Goal: Navigation & Orientation: Understand site structure

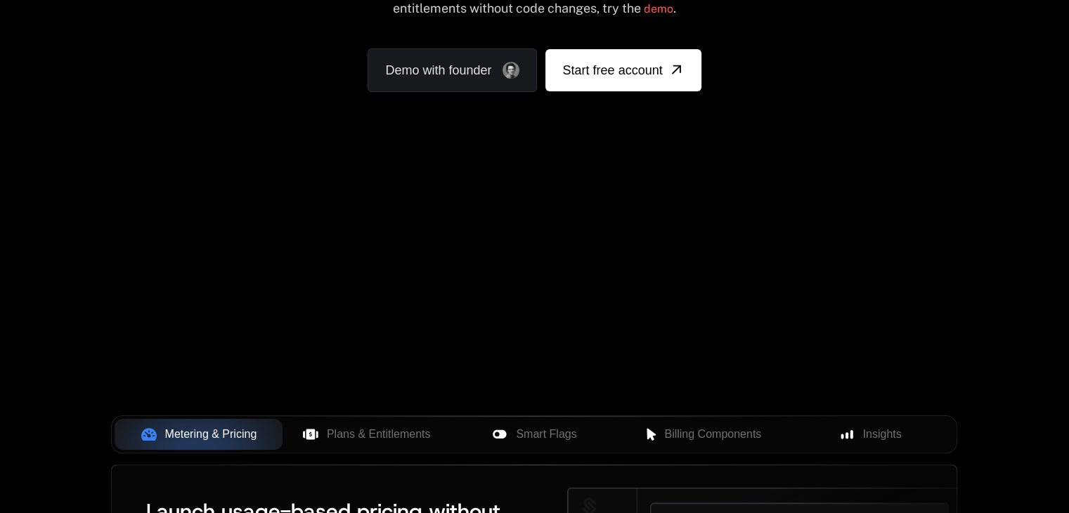
scroll to position [228, 0]
click at [401, 434] on span "Plans & Entitlements" at bounding box center [379, 433] width 104 height 17
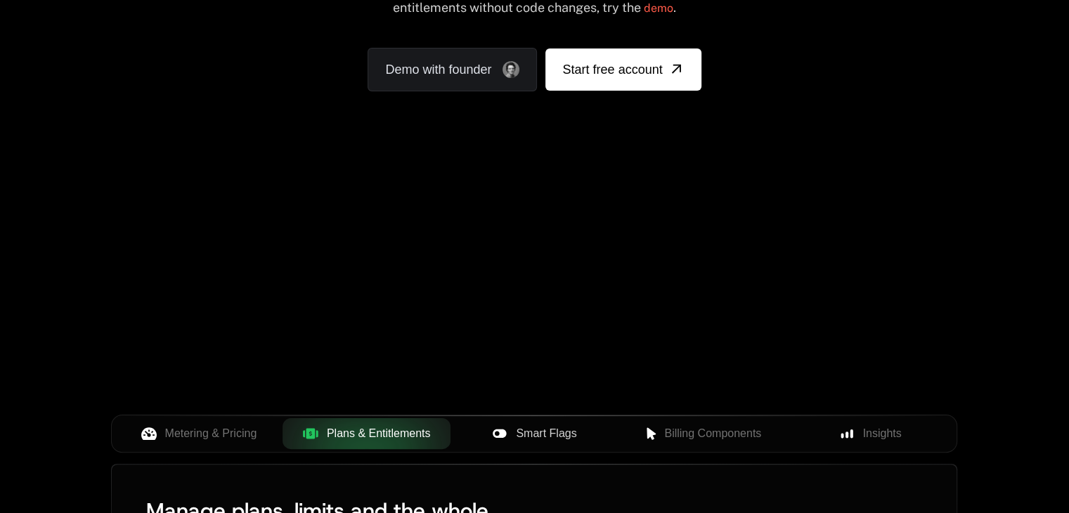
click at [554, 427] on span "Smart Flags" at bounding box center [546, 433] width 60 height 17
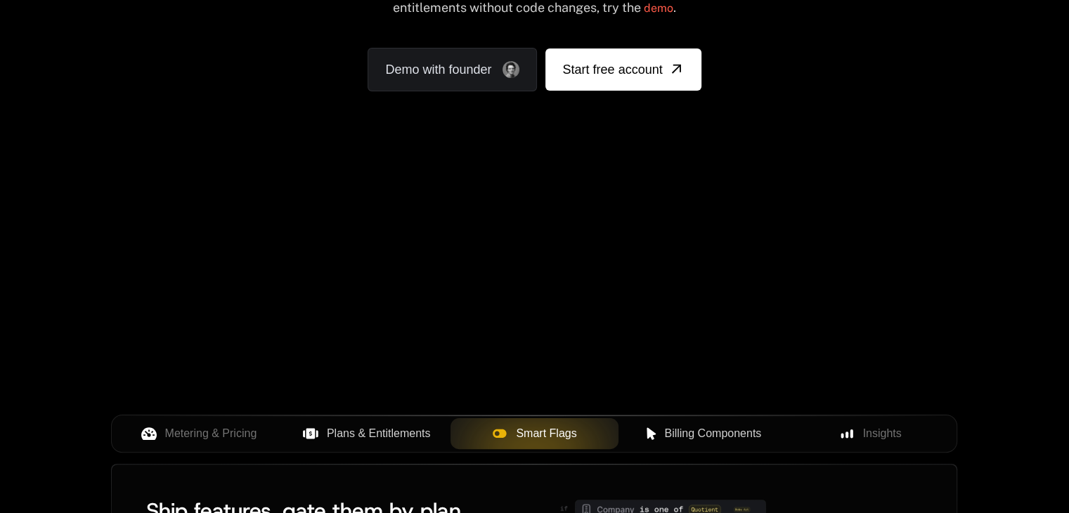
click at [683, 440] on span "Billing Components" at bounding box center [712, 433] width 97 height 17
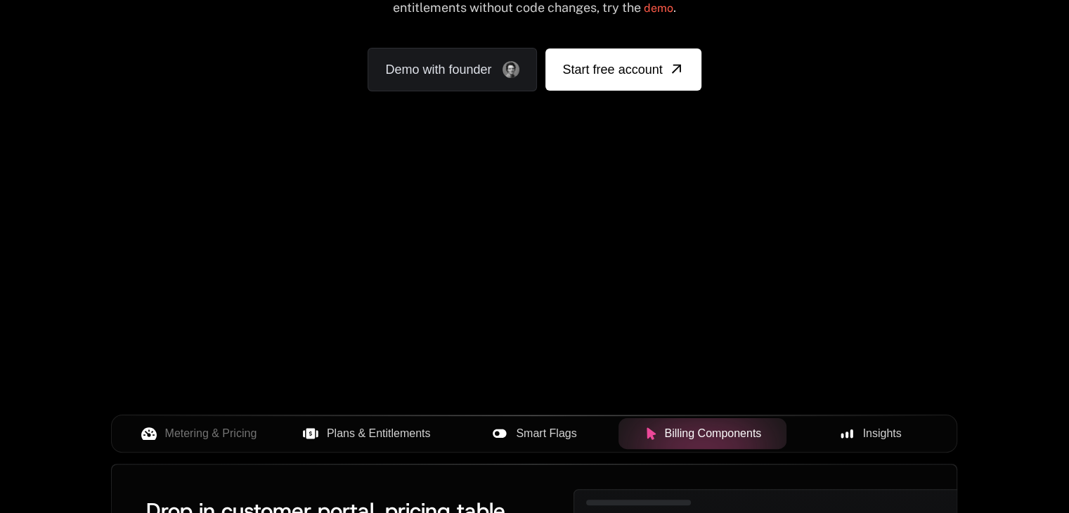
click at [829, 434] on div "Insights" at bounding box center [870, 433] width 145 height 17
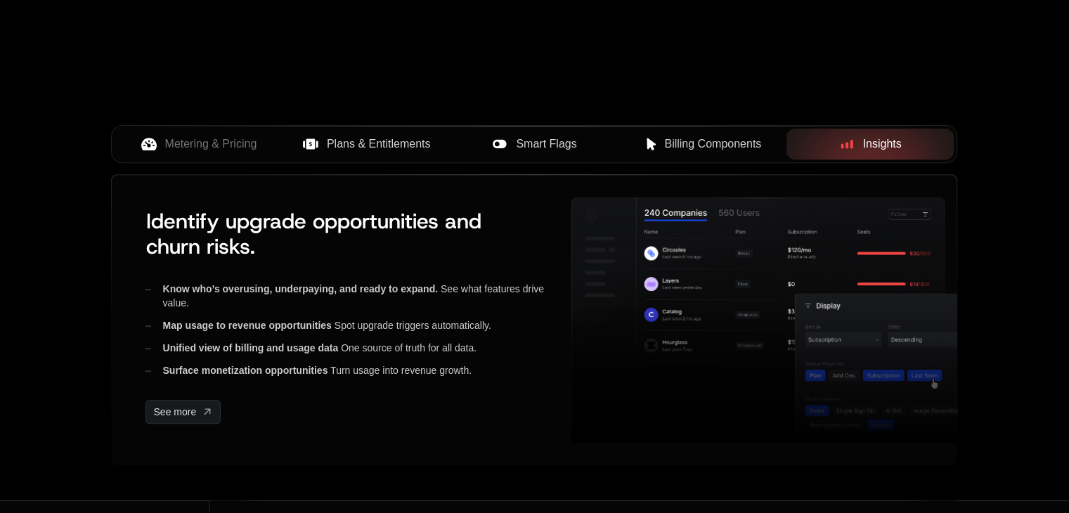
scroll to position [512, 0]
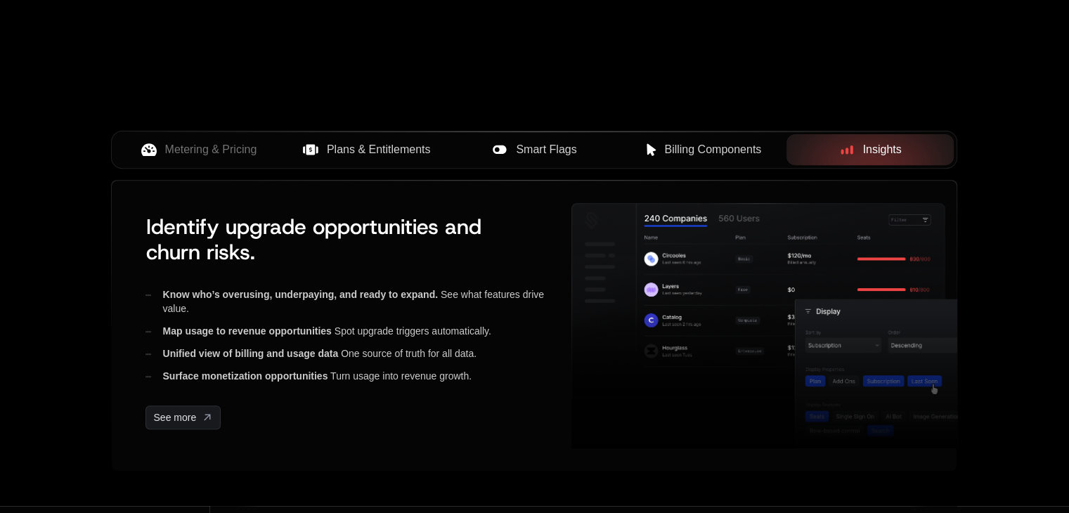
click at [718, 138] on button "Billing Components" at bounding box center [702, 149] width 168 height 31
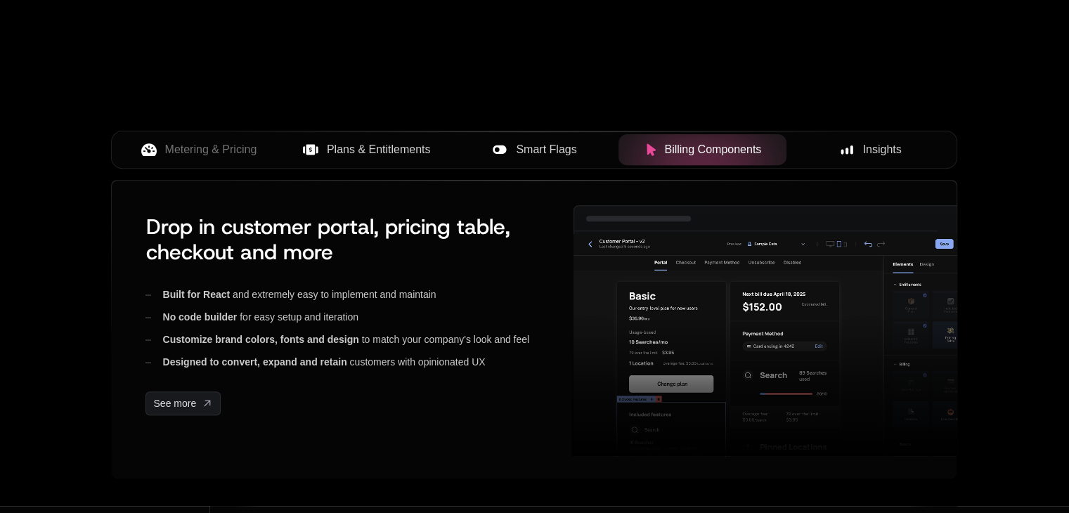
click at [534, 141] on span "Smart Flags" at bounding box center [546, 149] width 60 height 17
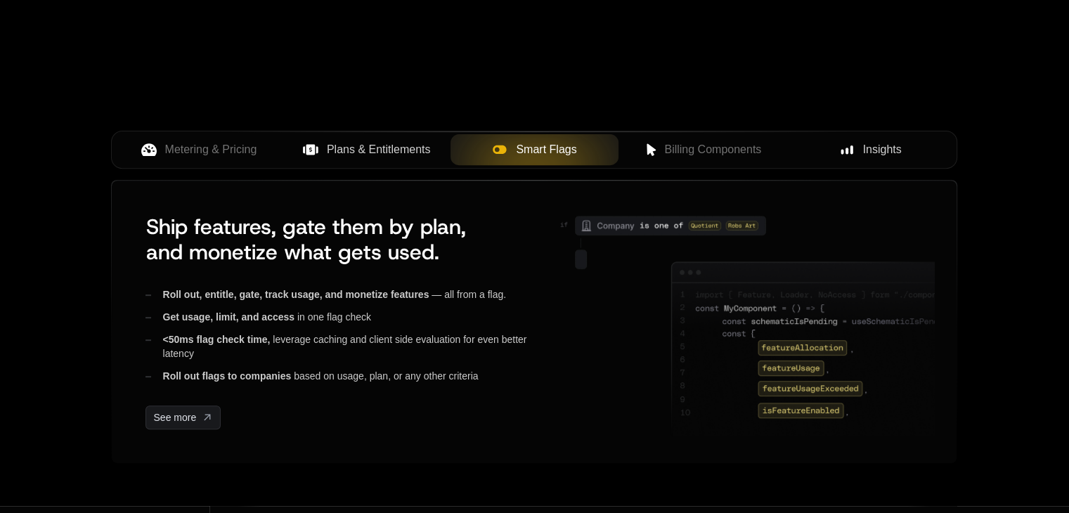
click at [396, 148] on span "Plans & Entitlements" at bounding box center [379, 149] width 104 height 17
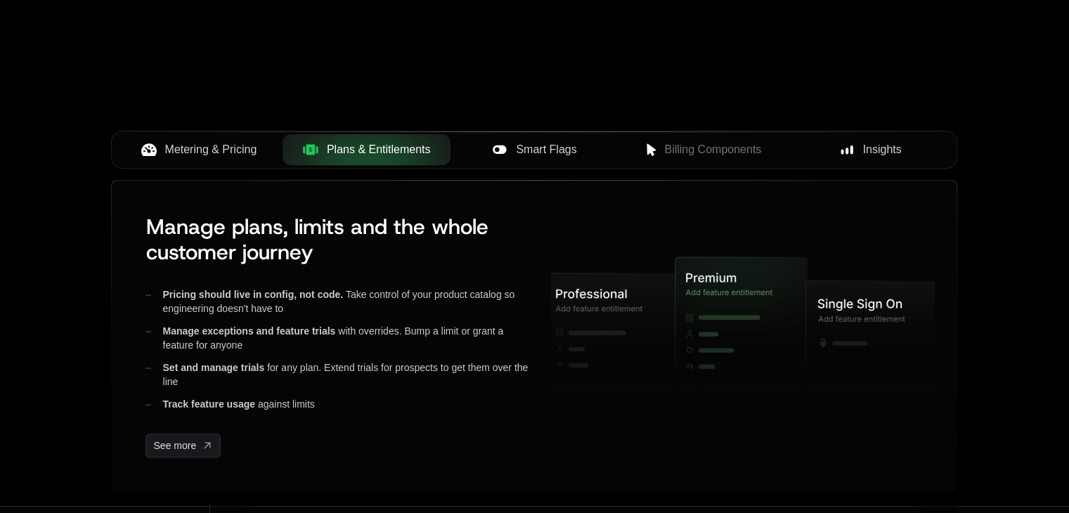
click at [183, 140] on button "Metering & Pricing" at bounding box center [199, 149] width 168 height 31
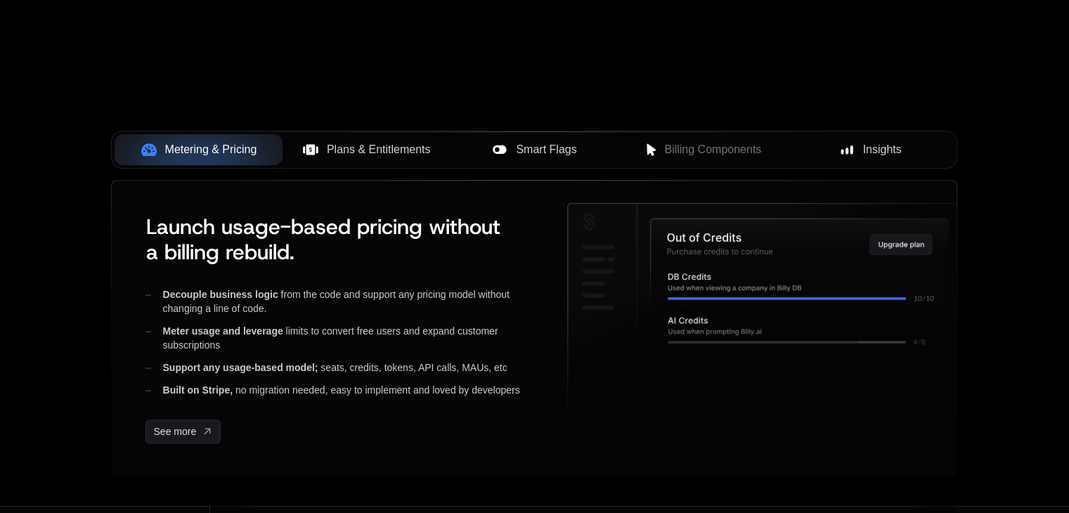
click at [339, 142] on span "Plans & Entitlements" at bounding box center [379, 149] width 104 height 17
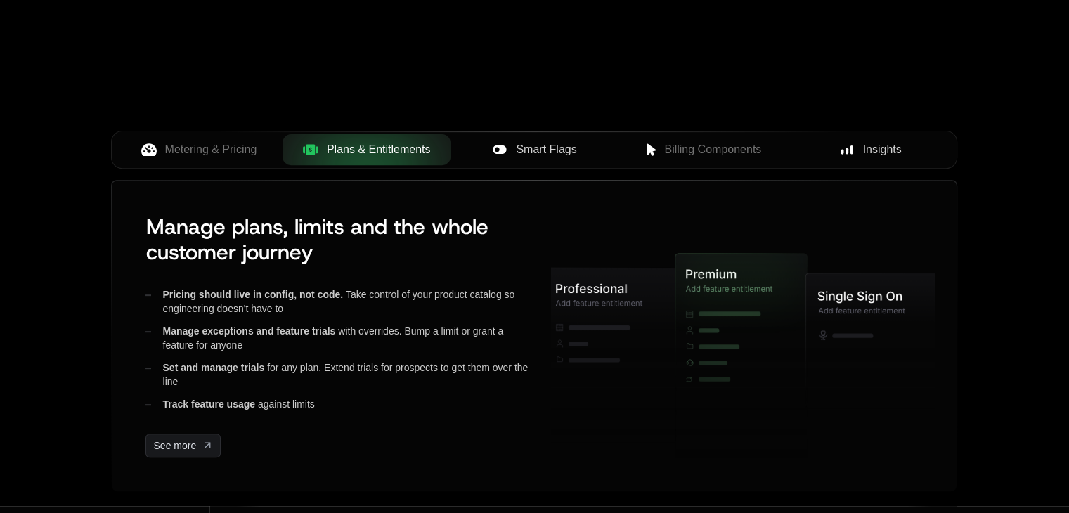
click at [546, 136] on button "Smart Flags" at bounding box center [534, 149] width 168 height 31
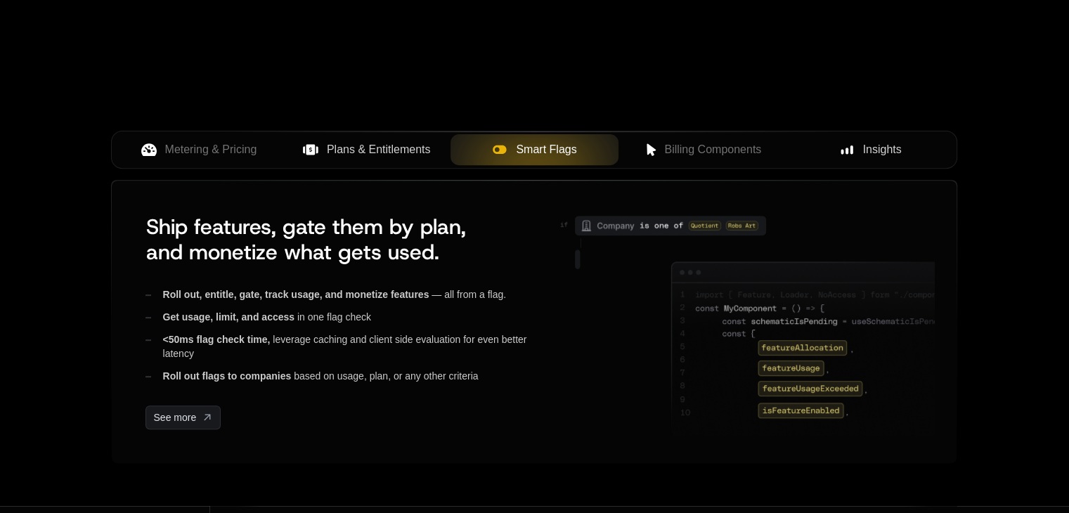
click at [724, 150] on span "Billing Components" at bounding box center [712, 149] width 97 height 17
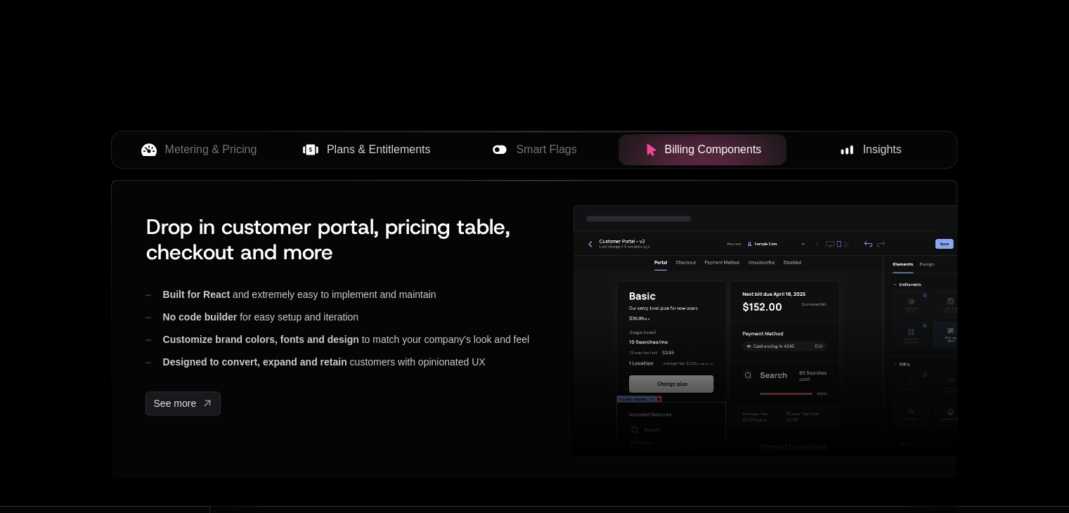
click at [893, 136] on button "Insights" at bounding box center [870, 149] width 168 height 31
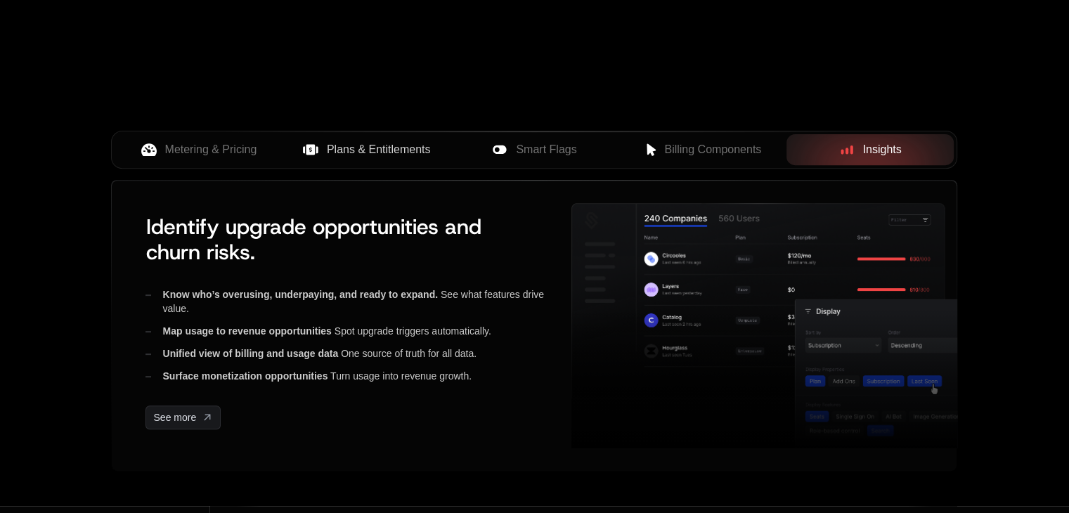
click at [707, 147] on span "Billing Components" at bounding box center [712, 149] width 97 height 17
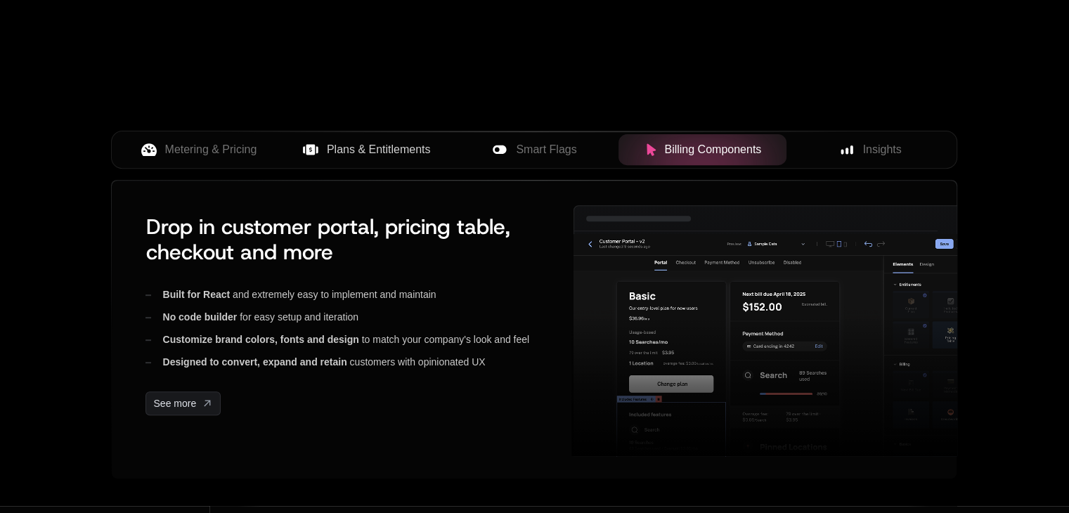
click at [560, 152] on span "Smart Flags" at bounding box center [546, 149] width 60 height 17
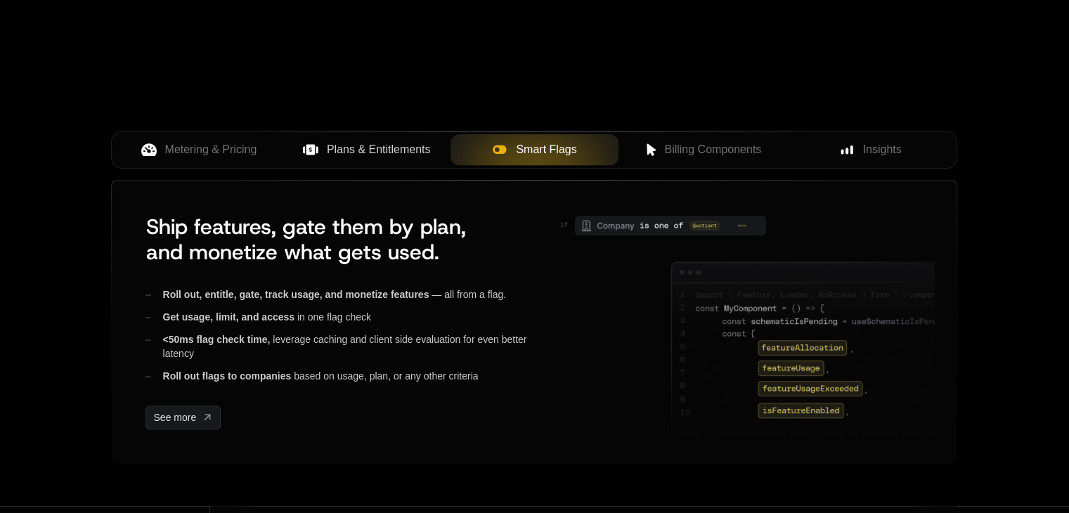
click at [402, 149] on span "Plans & Entitlements" at bounding box center [379, 149] width 104 height 17
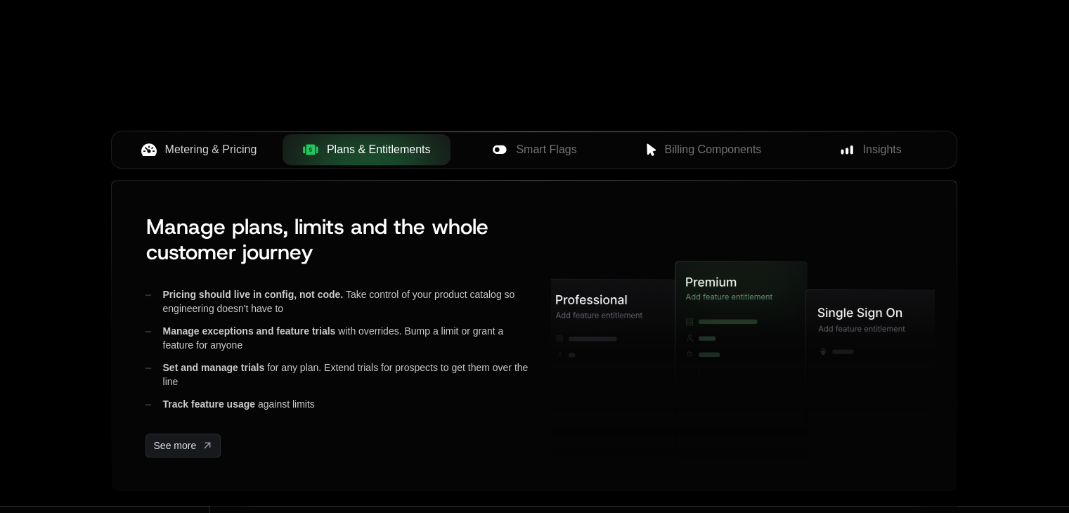
click at [247, 144] on span "Metering & Pricing" at bounding box center [211, 149] width 92 height 17
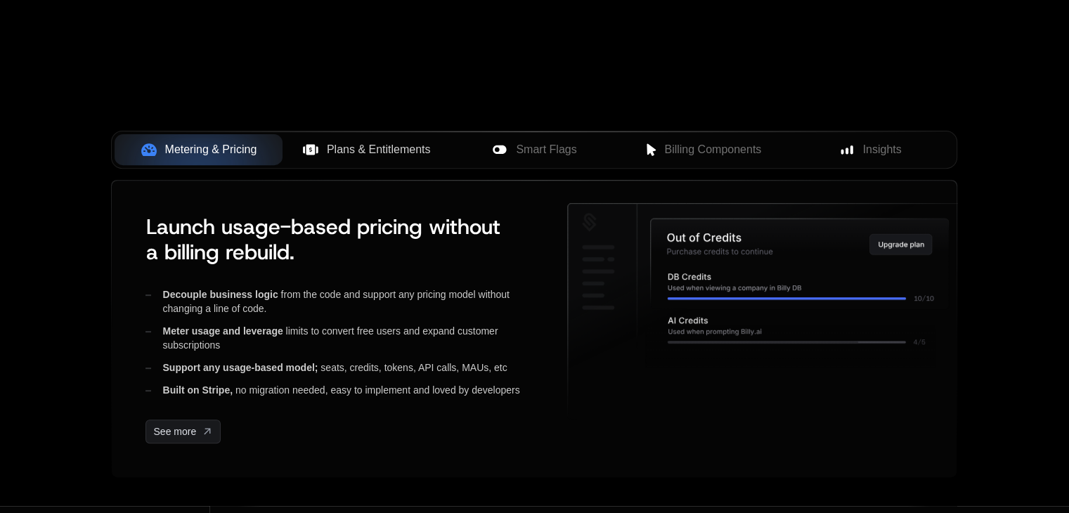
click at [365, 151] on span "Plans & Entitlements" at bounding box center [379, 149] width 104 height 17
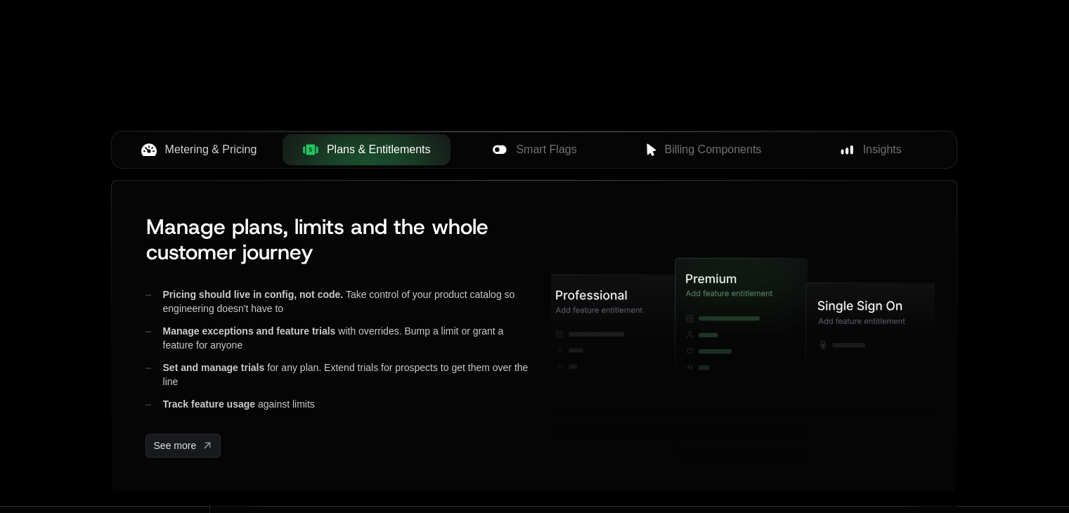
click at [562, 147] on span "Smart Flags" at bounding box center [546, 149] width 60 height 17
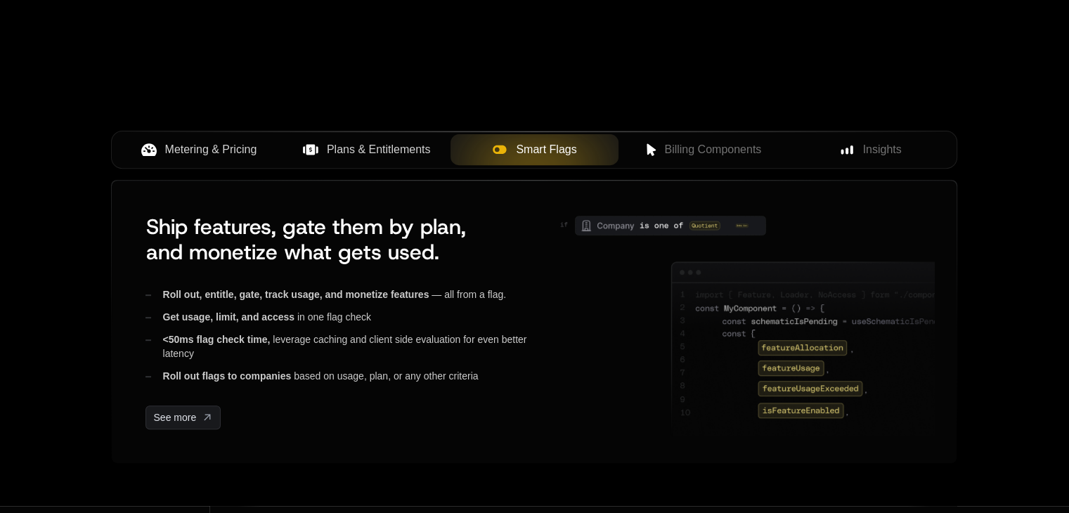
click at [703, 147] on span "Billing Components" at bounding box center [712, 149] width 97 height 17
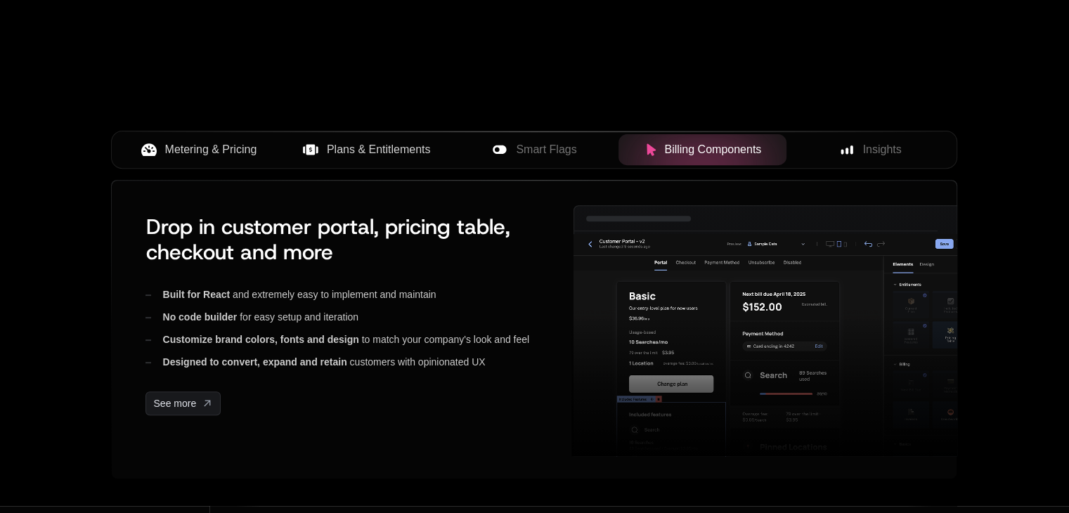
click at [857, 153] on div "Insights" at bounding box center [870, 149] width 145 height 17
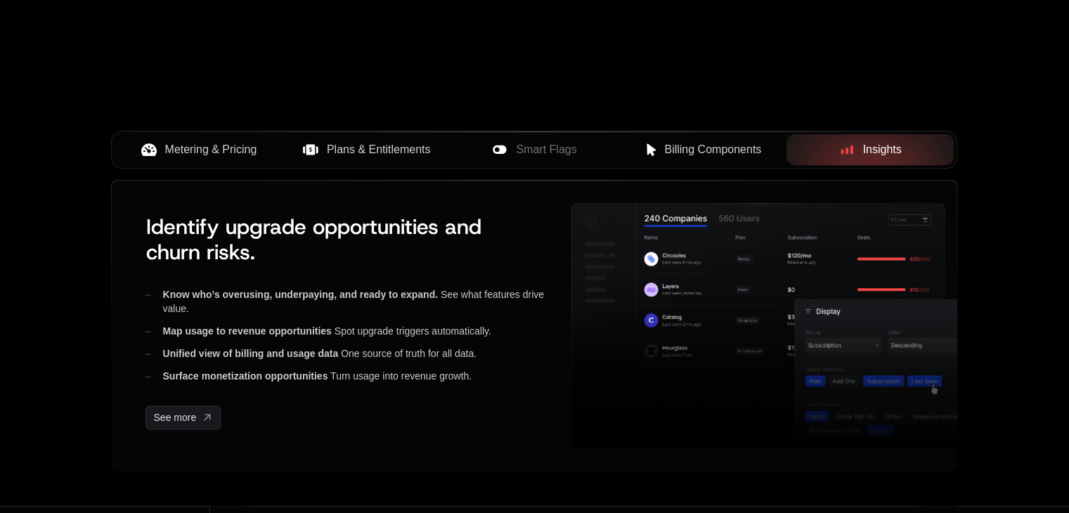
click at [683, 140] on button "Billing Components" at bounding box center [702, 149] width 168 height 31
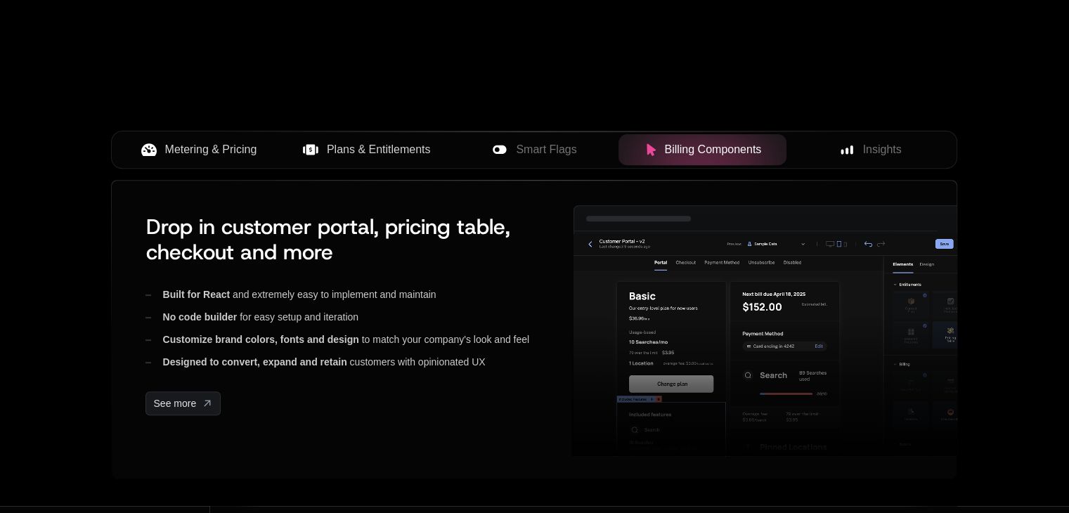
click at [841, 150] on icon at bounding box center [847, 150] width 13 height 13
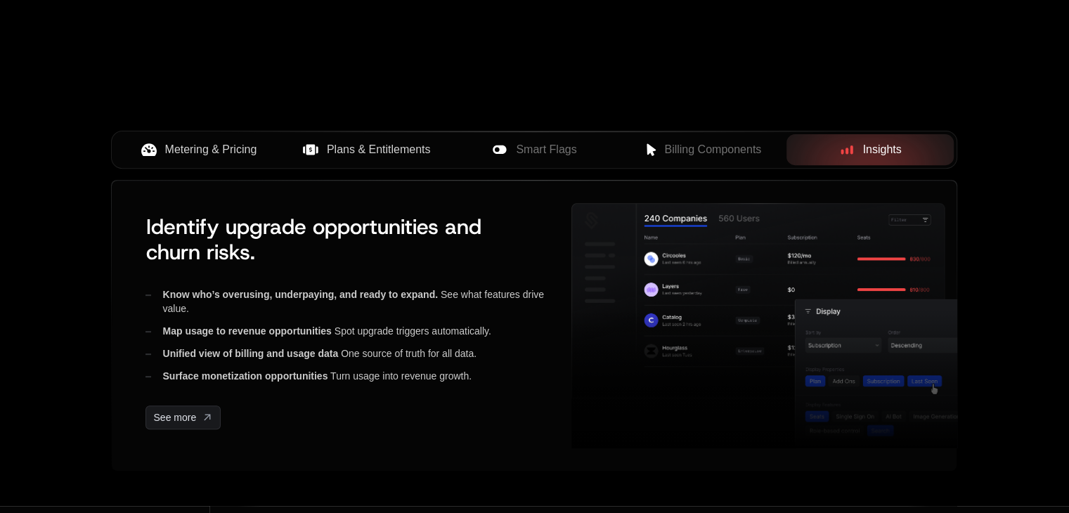
click at [736, 152] on span "Billing Components" at bounding box center [712, 149] width 97 height 17
